Goal: Check status

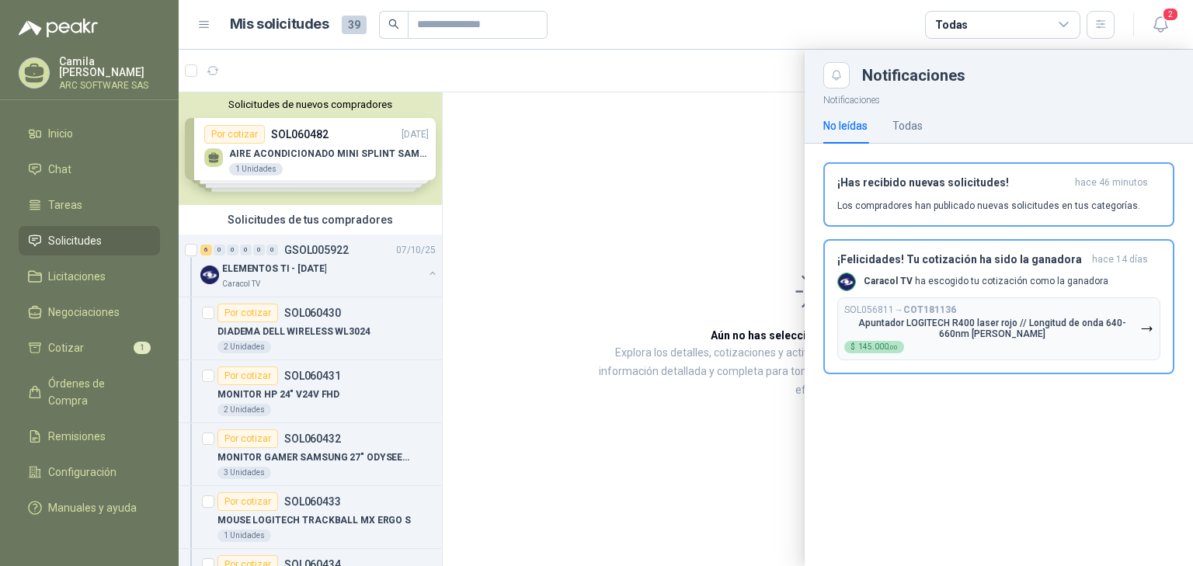
click at [90, 227] on link "Solicitudes" at bounding box center [89, 241] width 141 height 30
drag, startPoint x: 433, startPoint y: 140, endPoint x: 438, endPoint y: 88, distance: 52.2
click at [438, 88] on div at bounding box center [686, 308] width 1014 height 516
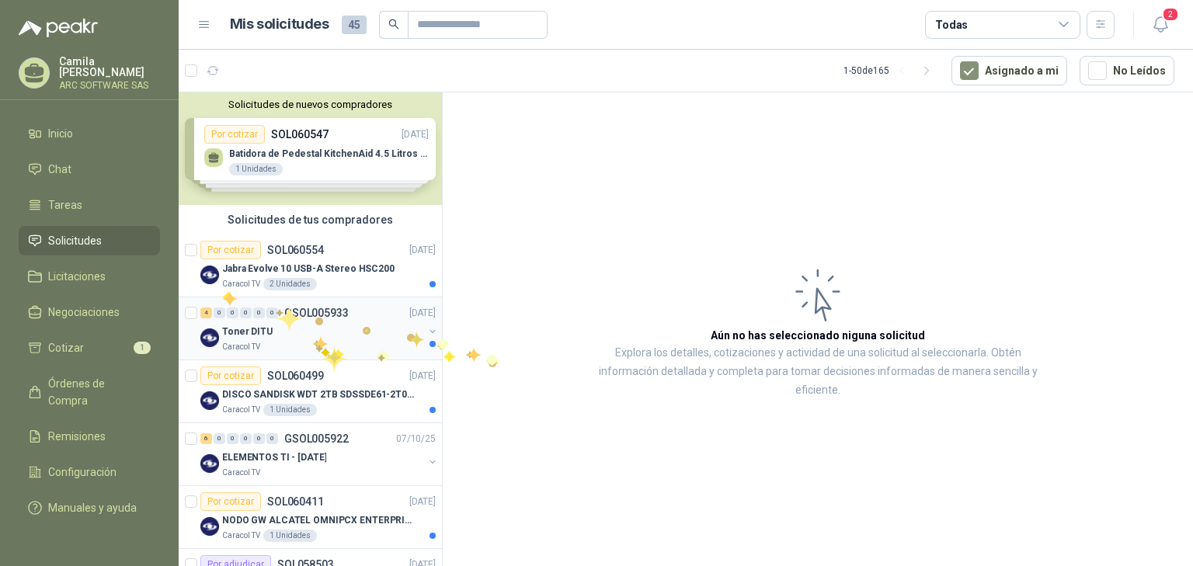
click at [311, 335] on div "Toner DITU" at bounding box center [322, 331] width 201 height 19
